Goal: Task Accomplishment & Management: Use online tool/utility

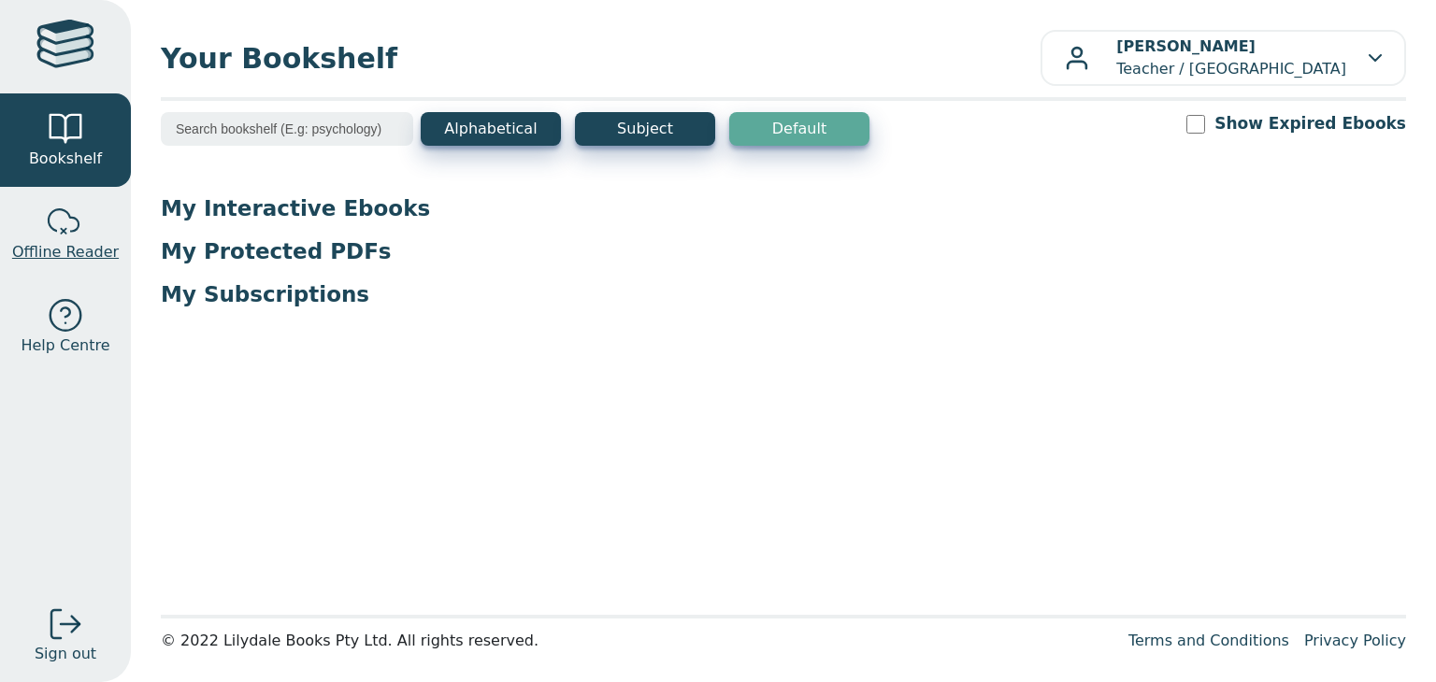
click at [17, 233] on link "Offline Reader" at bounding box center [65, 233] width 131 height 93
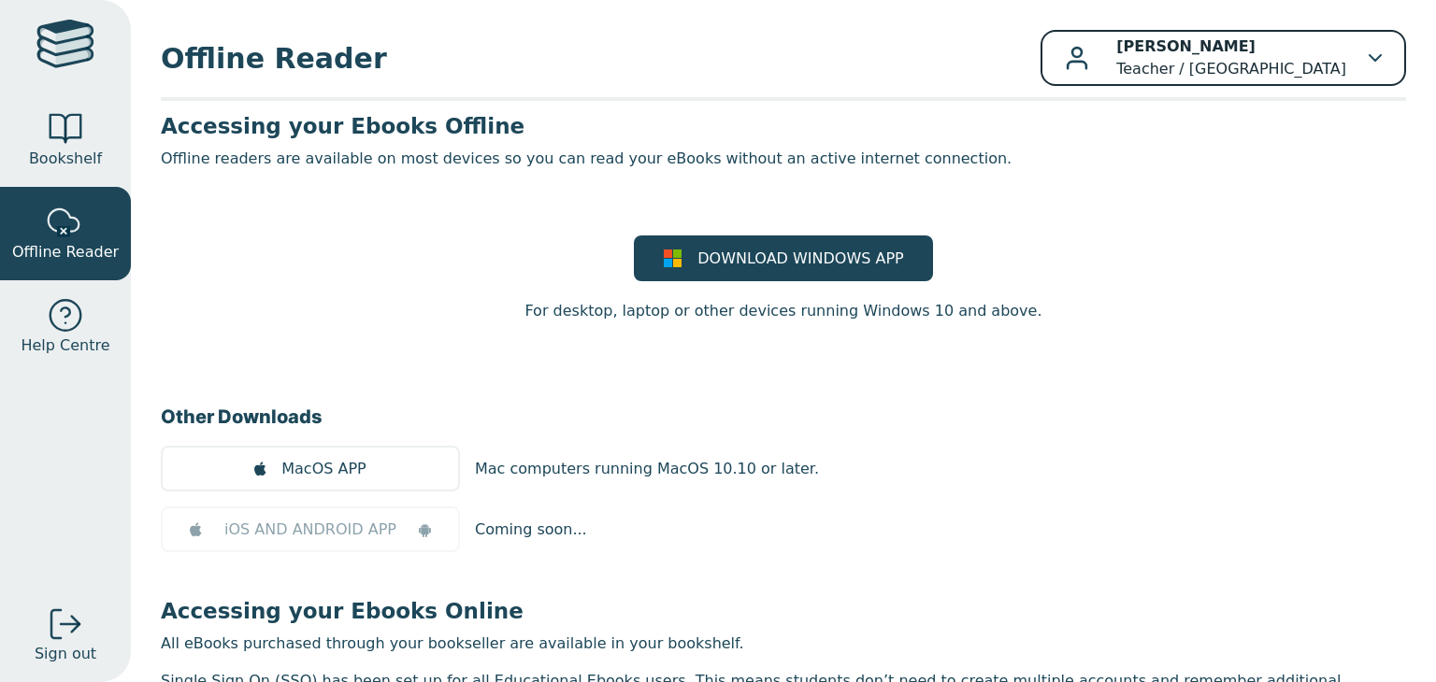
click at [1144, 64] on p "Rebecca Feduniw Teacher / Bundoora Secondary College" at bounding box center [1231, 58] width 230 height 45
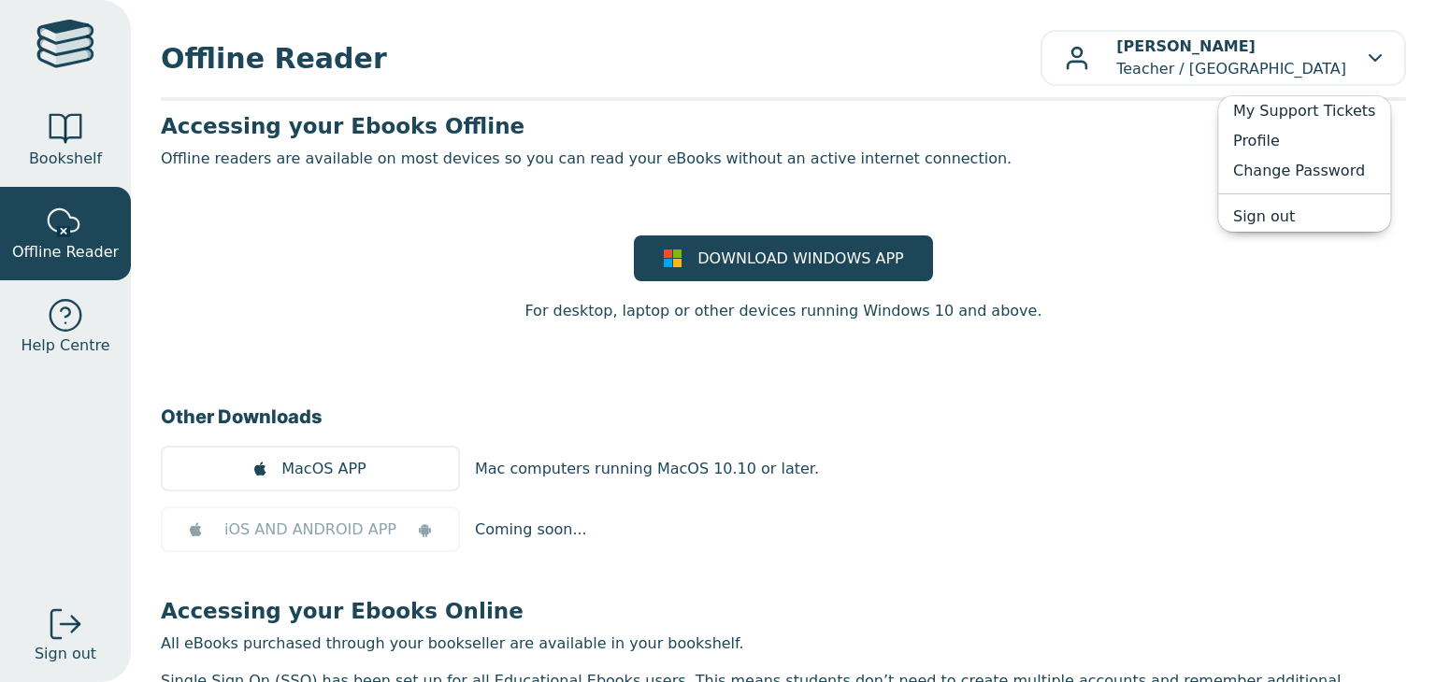
click at [1081, 239] on div "DOWNLOAD WINDOWS APP For desktop, laptop or other devices running Windows 10 an…" at bounding box center [783, 279] width 1245 height 87
click at [66, 125] on div at bounding box center [65, 128] width 37 height 37
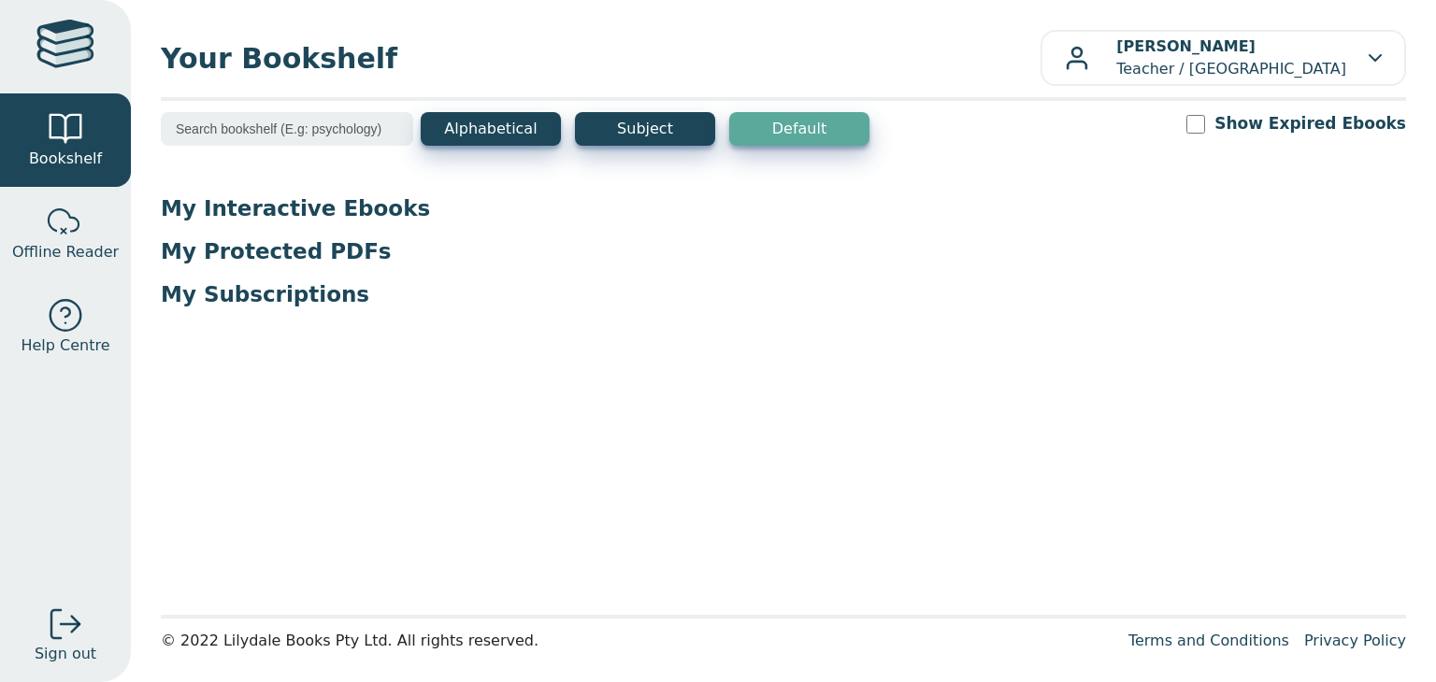
click at [289, 216] on p "My Interactive Ebooks" at bounding box center [783, 208] width 1245 height 28
click at [646, 134] on button "Subject" at bounding box center [645, 129] width 140 height 34
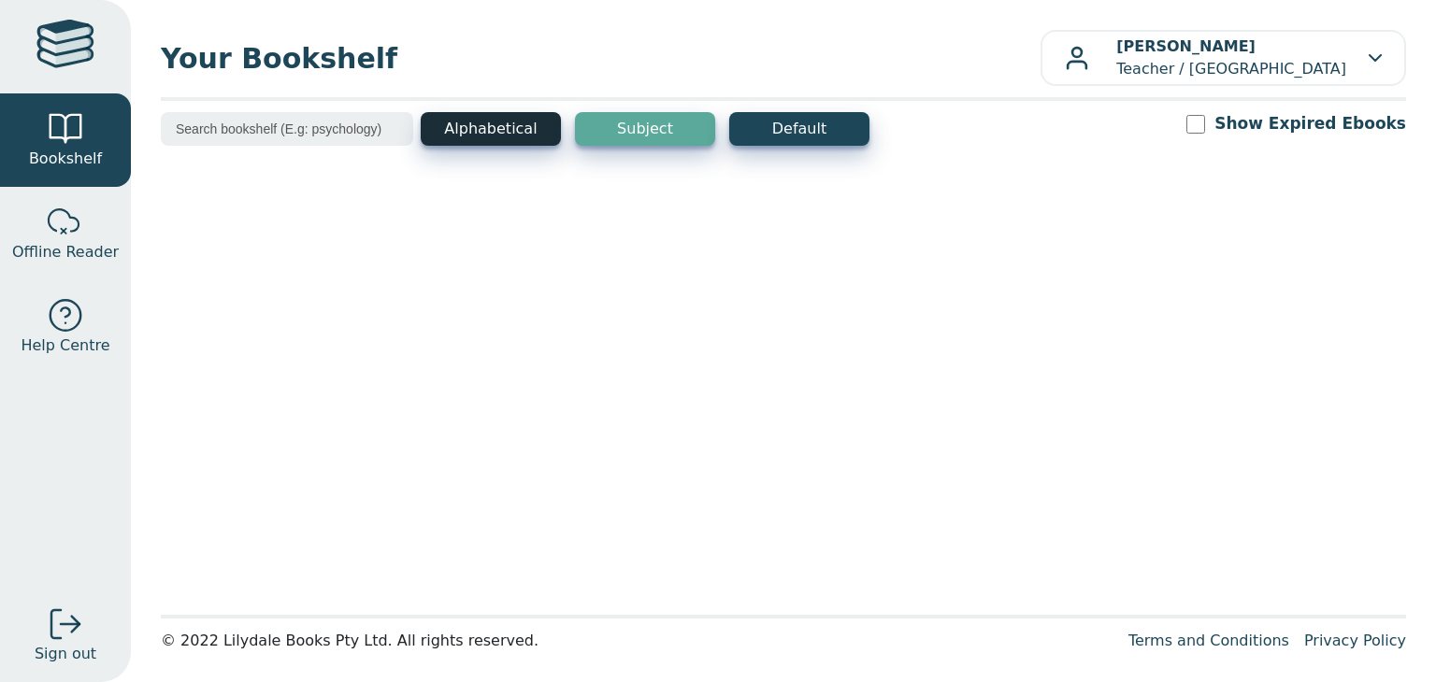
click at [501, 120] on button "Alphabetical" at bounding box center [491, 129] width 140 height 34
